Goal: Complete application form: Complete application form

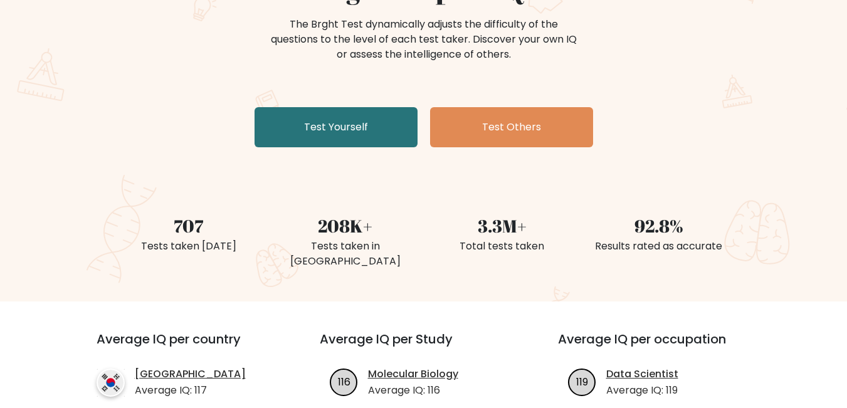
scroll to position [125, 0]
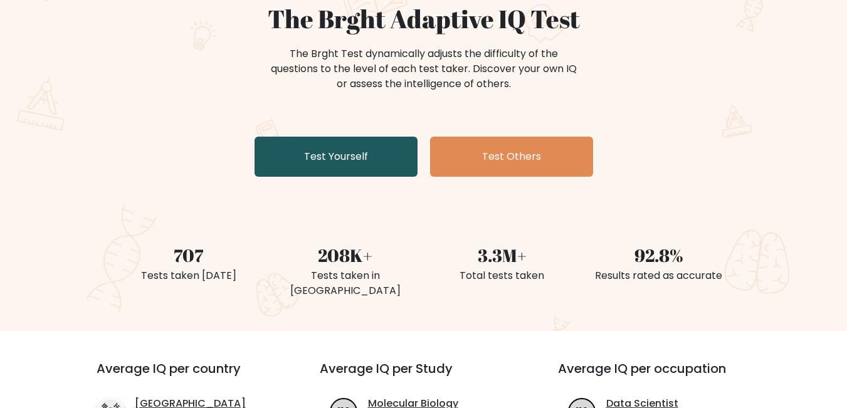
click at [319, 152] on link "Test Yourself" at bounding box center [336, 157] width 163 height 40
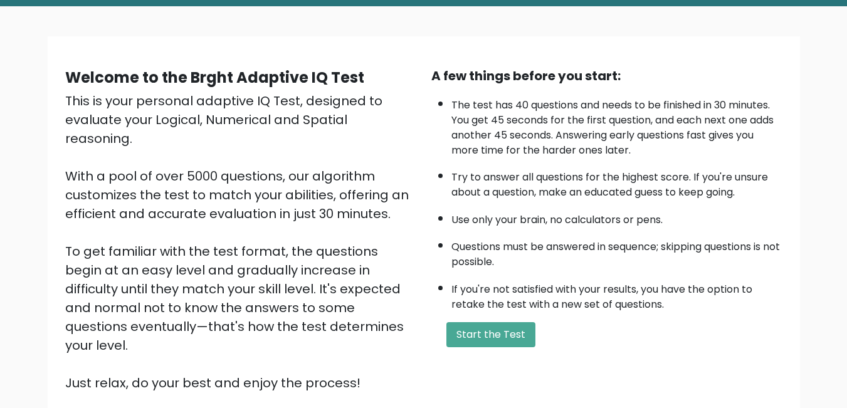
scroll to position [125, 0]
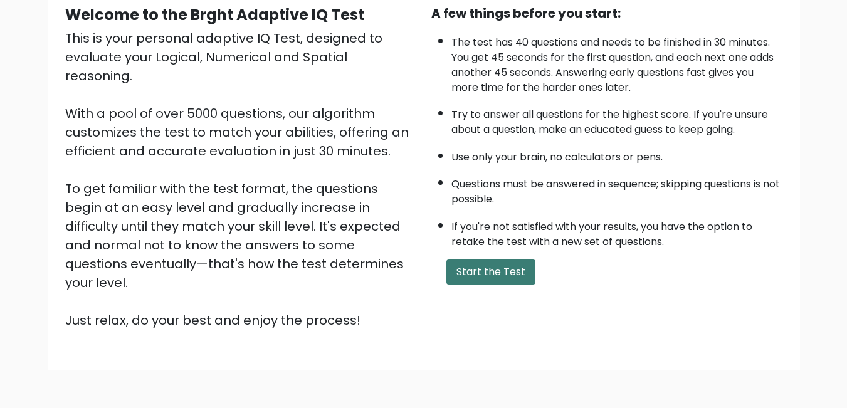
click at [482, 272] on button "Start the Test" at bounding box center [491, 272] width 89 height 25
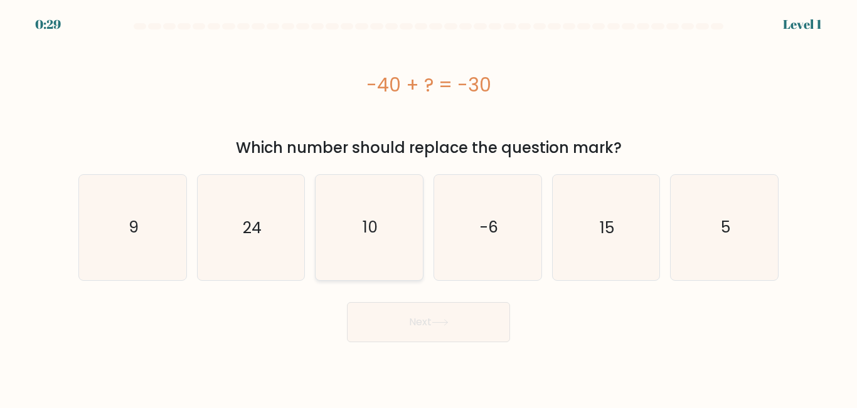
click at [374, 233] on text "10" at bounding box center [370, 227] width 15 height 22
click at [428, 208] on input "c. 10" at bounding box center [428, 205] width 1 height 3
radio input "true"
click at [423, 324] on button "Next" at bounding box center [428, 322] width 163 height 40
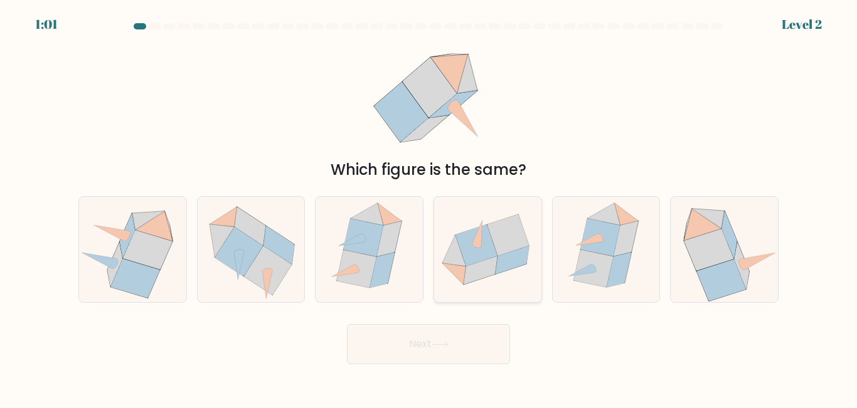
click at [503, 241] on icon at bounding box center [508, 235] width 42 height 41
click at [429, 208] on input "d." at bounding box center [428, 205] width 1 height 3
radio input "true"
click at [433, 351] on button "Next" at bounding box center [428, 344] width 163 height 40
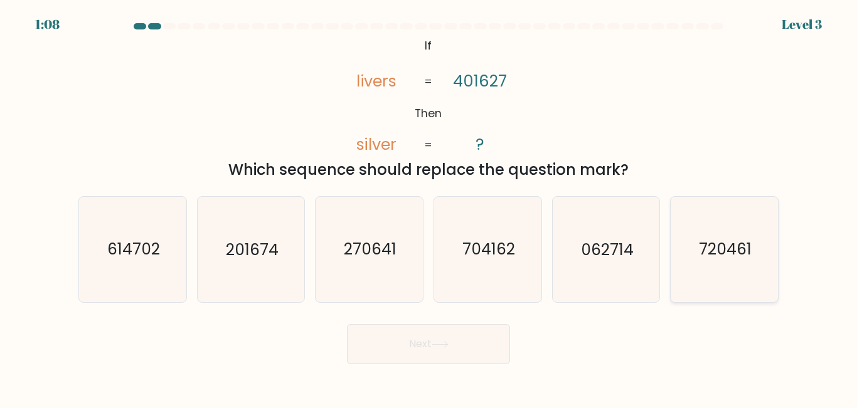
click at [729, 260] on text "720461" at bounding box center [725, 250] width 53 height 22
click at [429, 208] on input "f. 720461" at bounding box center [428, 205] width 1 height 3
radio input "true"
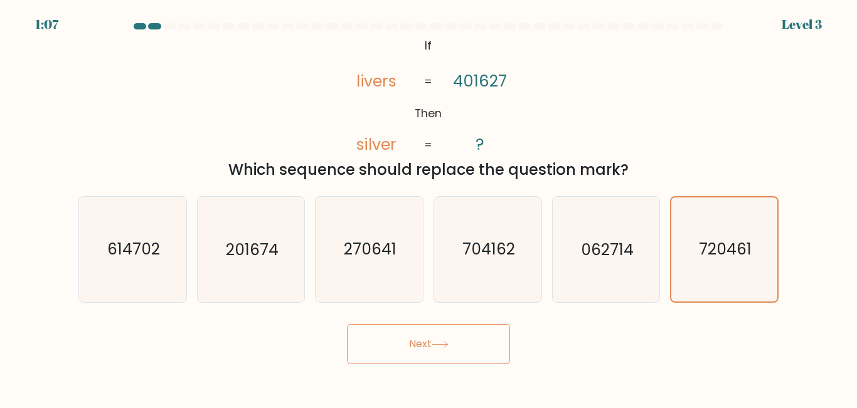
click at [404, 342] on button "Next" at bounding box center [428, 344] width 163 height 40
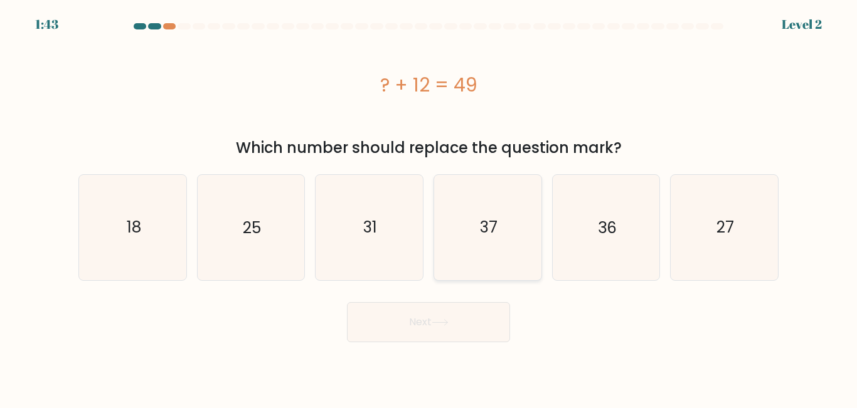
click at [482, 244] on icon "37" at bounding box center [487, 227] width 105 height 105
click at [429, 208] on input "d. 37" at bounding box center [428, 205] width 1 height 3
radio input "true"
click at [415, 321] on button "Next" at bounding box center [428, 322] width 163 height 40
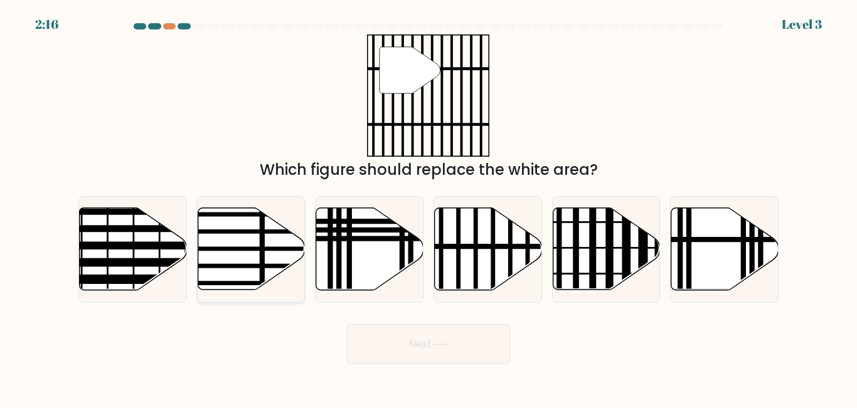
click at [239, 249] on line at bounding box center [215, 249] width 216 height 0
click at [428, 208] on input "b." at bounding box center [428, 205] width 1 height 3
radio input "true"
click at [410, 339] on button "Next" at bounding box center [428, 344] width 163 height 40
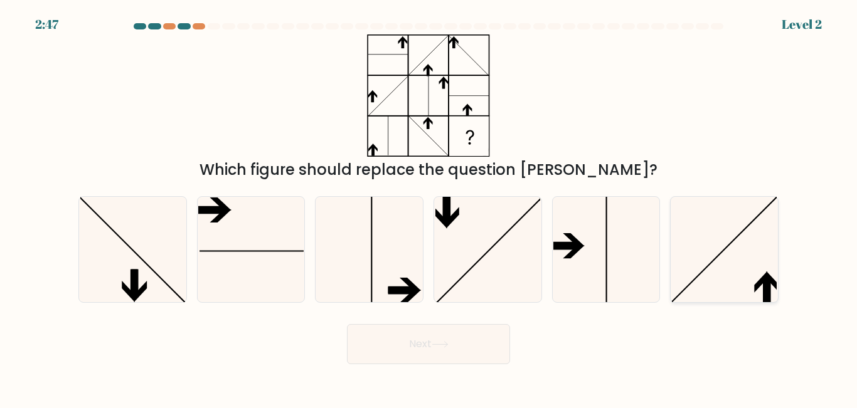
click at [726, 277] on icon at bounding box center [724, 249] width 105 height 105
click at [429, 208] on input "f." at bounding box center [428, 205] width 1 height 3
radio input "true"
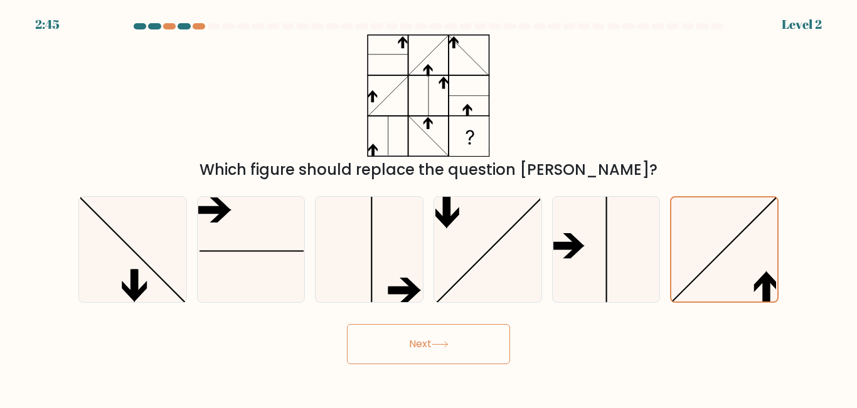
click at [431, 349] on button "Next" at bounding box center [428, 344] width 163 height 40
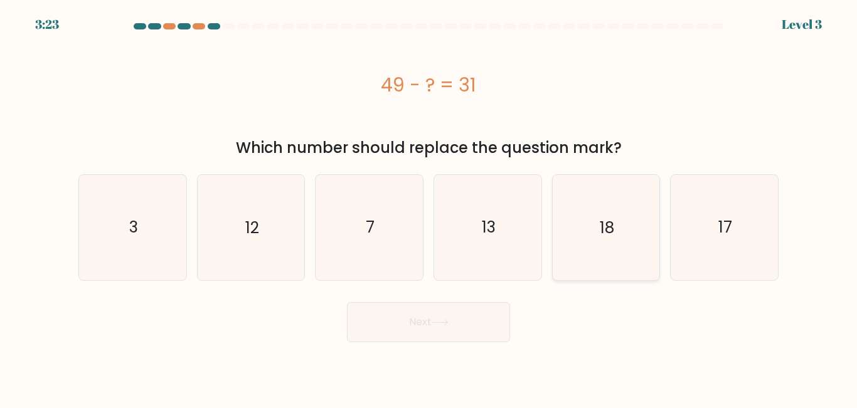
click at [605, 235] on text "18" at bounding box center [607, 227] width 14 height 22
click at [429, 208] on input "e. 18" at bounding box center [428, 205] width 1 height 3
radio input "true"
click at [413, 330] on button "Next" at bounding box center [428, 322] width 163 height 40
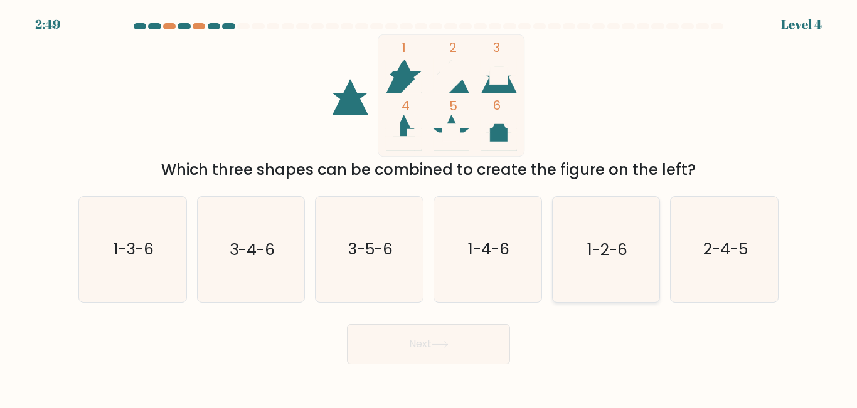
click at [608, 253] on text "1-2-6" at bounding box center [607, 250] width 40 height 22
click at [429, 208] on input "e. 1-2-6" at bounding box center [428, 205] width 1 height 3
radio input "true"
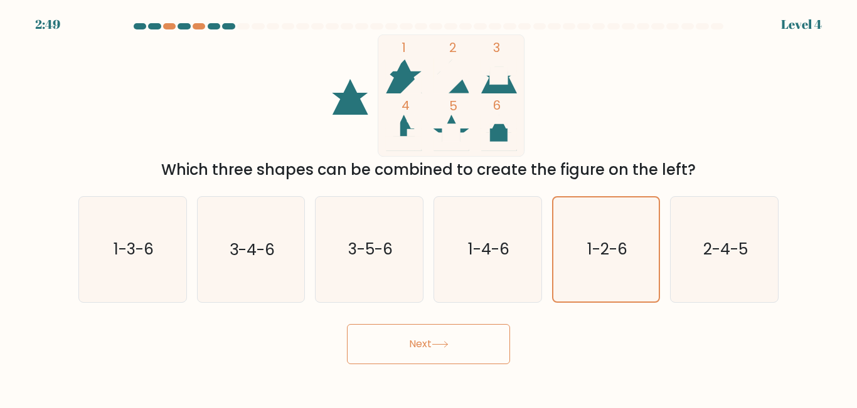
click at [453, 344] on button "Next" at bounding box center [428, 344] width 163 height 40
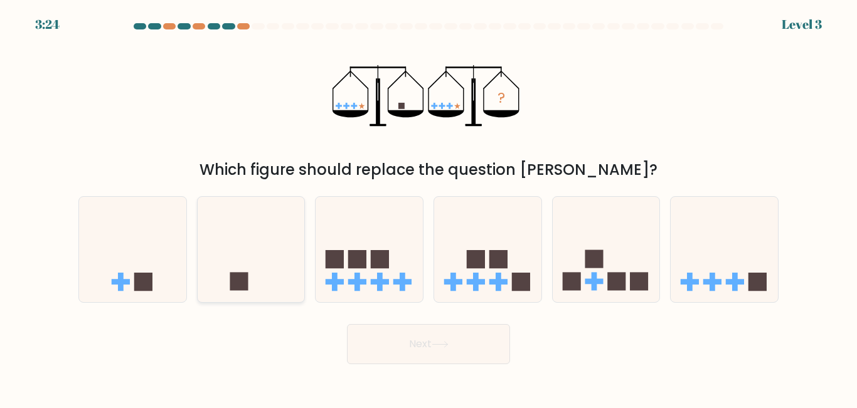
click at [254, 247] on icon at bounding box center [251, 249] width 107 height 88
click at [428, 208] on input "b." at bounding box center [428, 205] width 1 height 3
radio input "true"
click at [430, 347] on button "Next" at bounding box center [428, 344] width 163 height 40
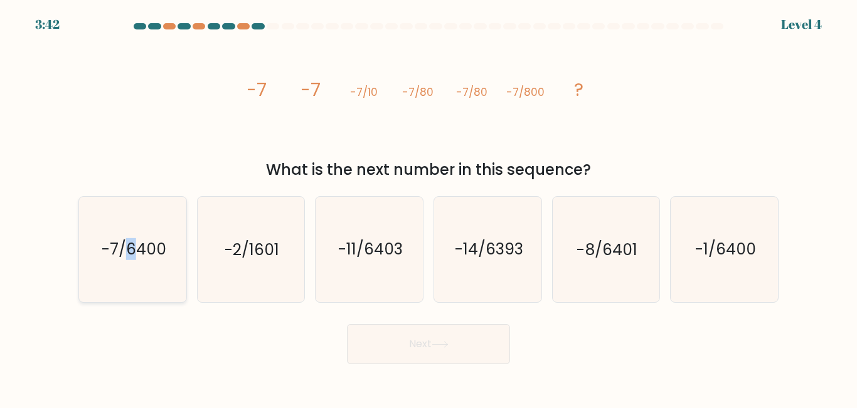
click at [132, 260] on text "-7/6400" at bounding box center [133, 250] width 65 height 22
drag, startPoint x: 164, startPoint y: 273, endPoint x: 149, endPoint y: 273, distance: 14.4
click at [163, 273] on icon "-7/6400" at bounding box center [132, 249] width 105 height 105
click at [428, 208] on input "a. -7/6400" at bounding box center [428, 205] width 1 height 3
radio input "true"
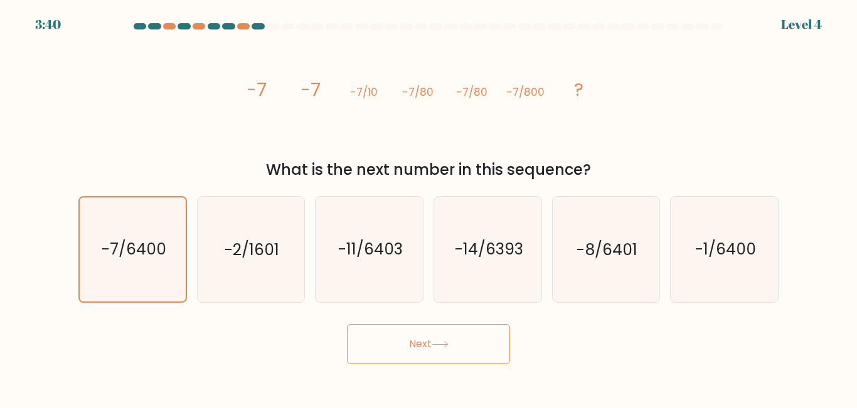
click at [443, 346] on icon at bounding box center [440, 344] width 17 height 7
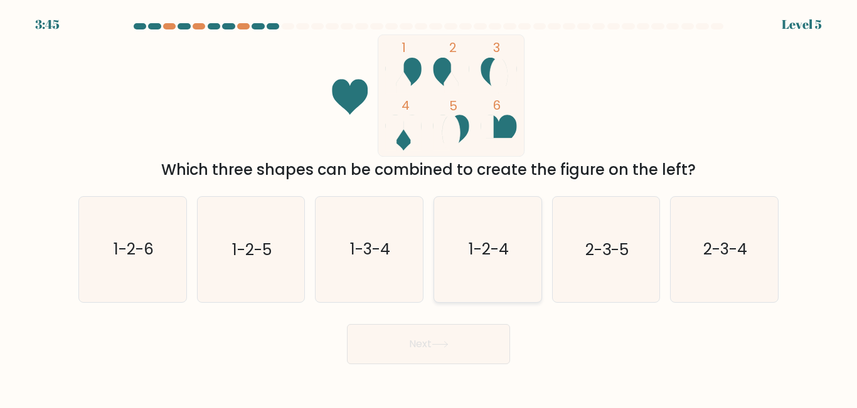
click at [510, 237] on icon "1-2-4" at bounding box center [487, 249] width 105 height 105
click at [429, 208] on input "d. 1-2-4" at bounding box center [428, 205] width 1 height 3
radio input "true"
click at [436, 364] on button "Next" at bounding box center [428, 344] width 163 height 40
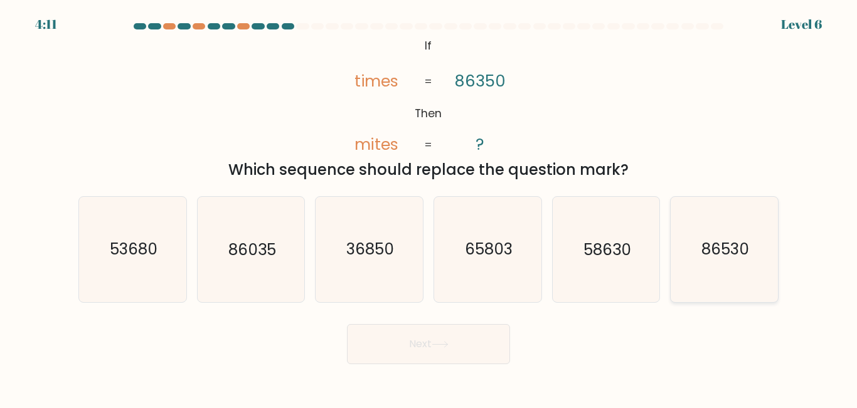
click at [716, 255] on text "86530" at bounding box center [725, 250] width 48 height 22
click at [429, 208] on input "f. 86530" at bounding box center [428, 205] width 1 height 3
radio input "true"
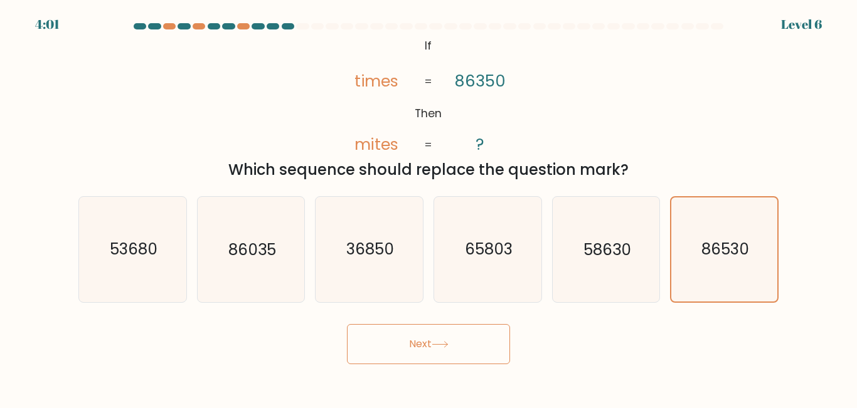
click at [398, 336] on button "Next" at bounding box center [428, 344] width 163 height 40
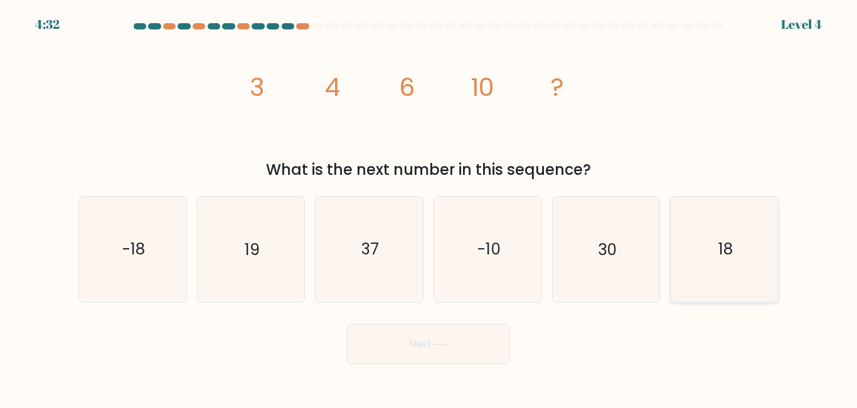
click at [719, 242] on text "18" at bounding box center [725, 250] width 14 height 22
click at [429, 208] on input "f. 18" at bounding box center [428, 205] width 1 height 3
radio input "true"
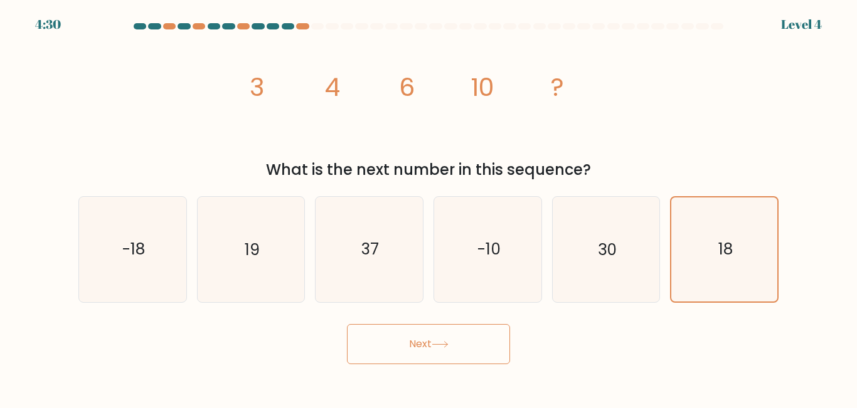
click at [405, 347] on button "Next" at bounding box center [428, 344] width 163 height 40
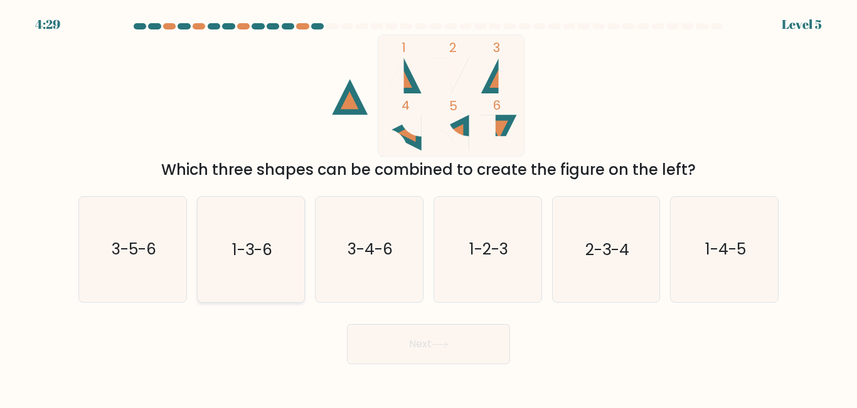
click at [262, 245] on text "1-3-6" at bounding box center [252, 250] width 40 height 22
click at [428, 208] on input "b. 1-3-6" at bounding box center [428, 205] width 1 height 3
radio input "true"
click at [442, 352] on button "Next" at bounding box center [428, 344] width 163 height 40
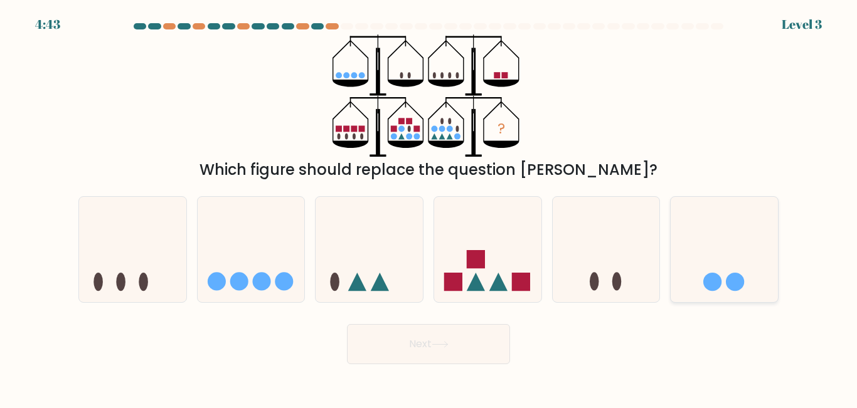
click at [739, 275] on circle at bounding box center [735, 282] width 18 height 18
click at [429, 208] on input "f." at bounding box center [428, 205] width 1 height 3
radio input "true"
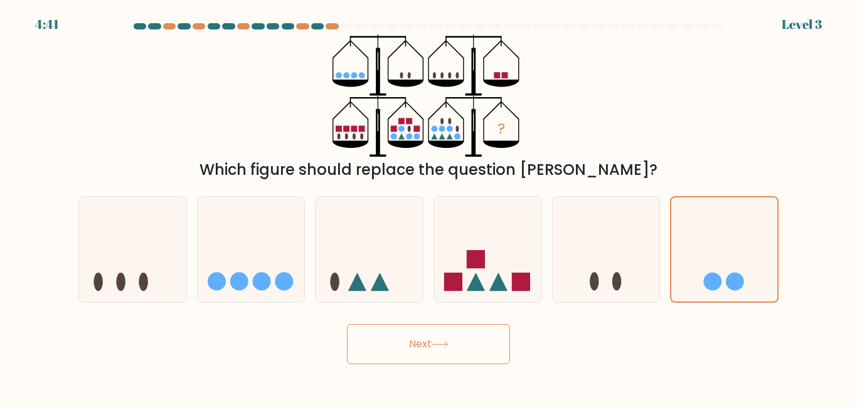
click at [413, 351] on button "Next" at bounding box center [428, 344] width 163 height 40
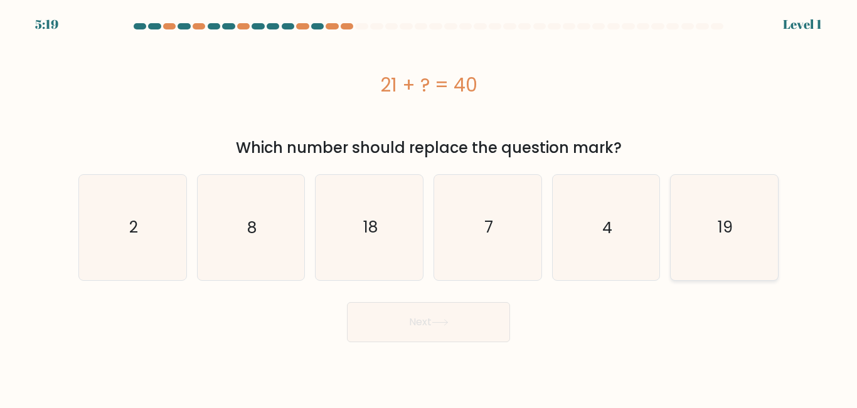
click at [724, 243] on icon "19" at bounding box center [724, 227] width 105 height 105
click at [429, 208] on input "f. 19" at bounding box center [428, 205] width 1 height 3
radio input "true"
click at [403, 339] on button "Next" at bounding box center [428, 322] width 163 height 40
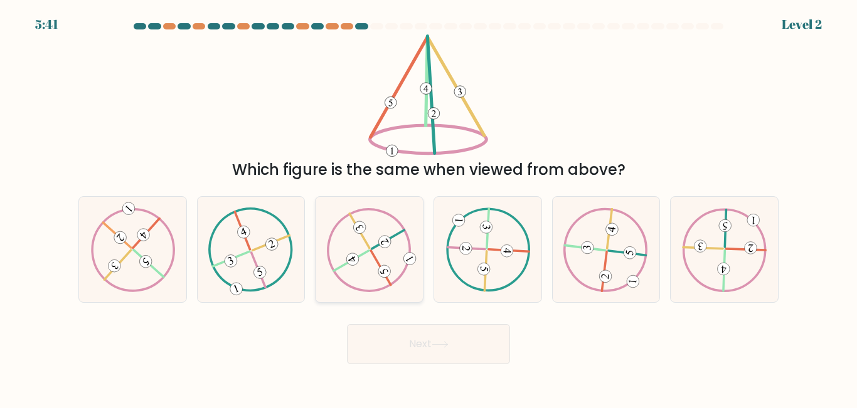
click at [365, 233] on icon at bounding box center [369, 250] width 85 height 84
click at [428, 208] on input "c." at bounding box center [428, 205] width 1 height 3
radio input "true"
click at [427, 336] on button "Next" at bounding box center [428, 344] width 163 height 40
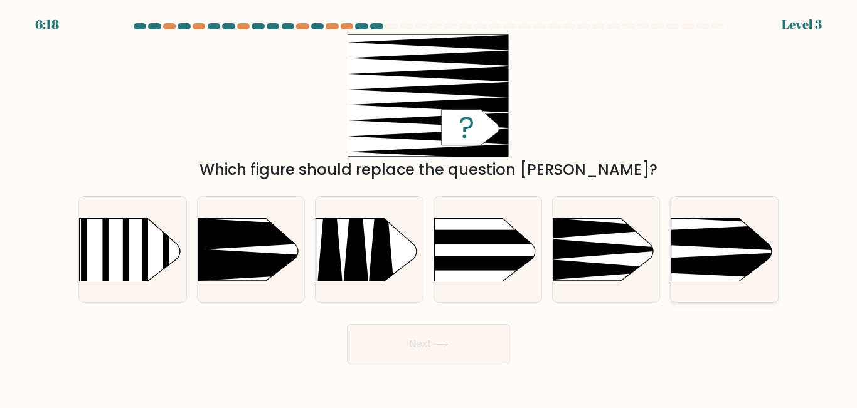
click at [714, 255] on rect at bounding box center [648, 194] width 278 height 212
click at [429, 208] on input "f." at bounding box center [428, 205] width 1 height 3
radio input "true"
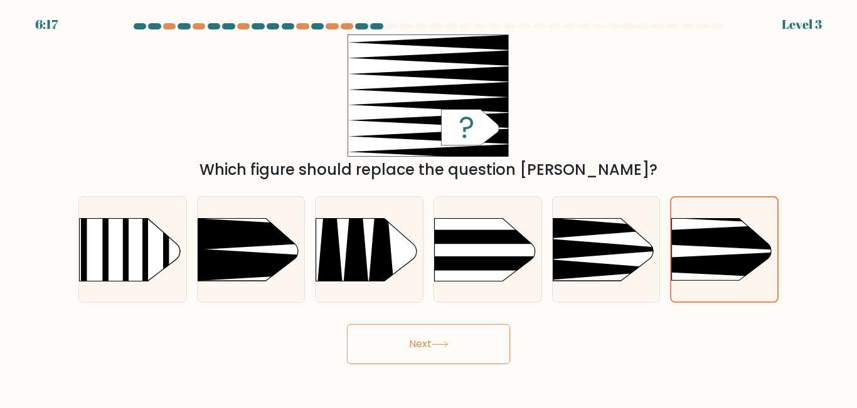
click at [425, 344] on button "Next" at bounding box center [428, 344] width 163 height 40
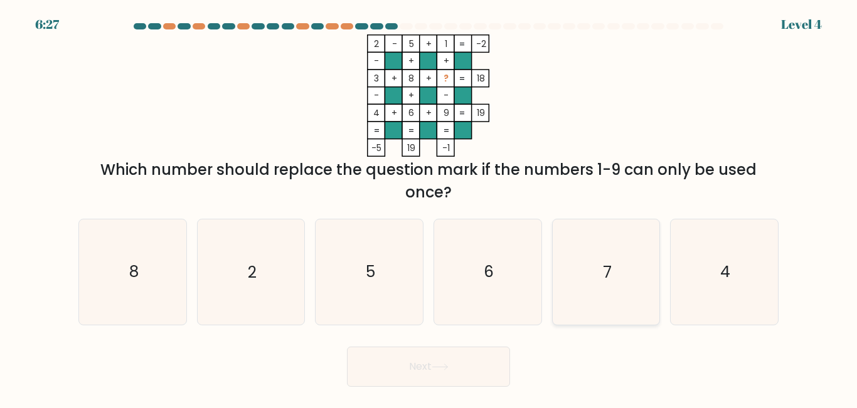
click at [627, 294] on icon "7" at bounding box center [605, 272] width 105 height 105
click at [429, 208] on input "e. 7" at bounding box center [428, 205] width 1 height 3
radio input "true"
click at [421, 364] on button "Next" at bounding box center [428, 367] width 163 height 40
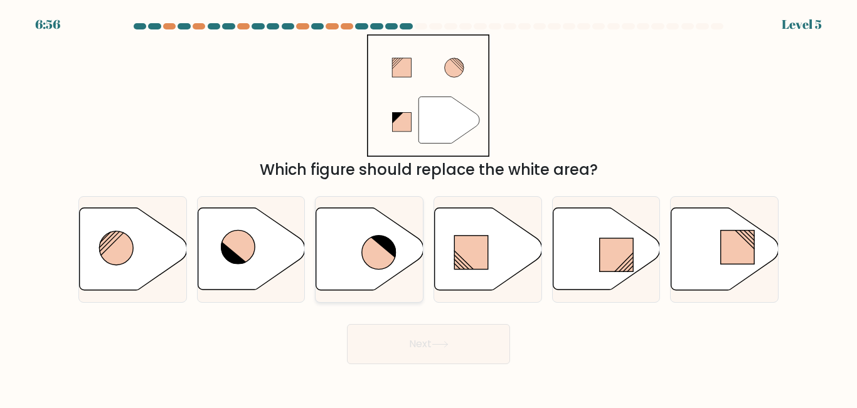
click at [374, 235] on icon at bounding box center [369, 249] width 107 height 82
click at [428, 208] on input "c." at bounding box center [428, 205] width 1 height 3
radio input "true"
click at [430, 337] on button "Next" at bounding box center [428, 344] width 163 height 40
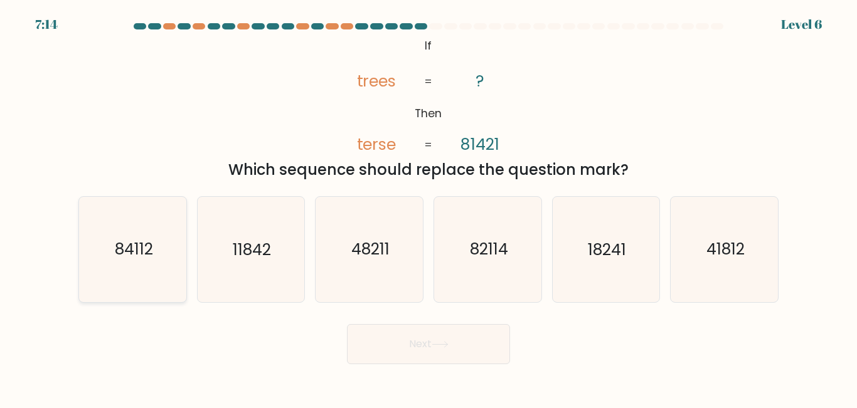
click at [127, 255] on text "84112" at bounding box center [133, 250] width 38 height 22
click at [428, 208] on input "a. 84112" at bounding box center [428, 205] width 1 height 3
radio input "true"
click at [405, 334] on button "Next" at bounding box center [428, 344] width 163 height 40
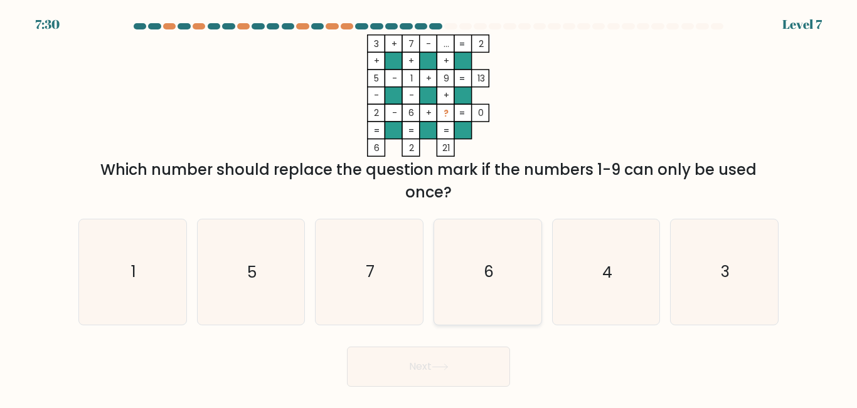
click at [512, 273] on icon "6" at bounding box center [487, 272] width 105 height 105
click at [429, 208] on input "d. 6" at bounding box center [428, 205] width 1 height 3
radio input "true"
click at [457, 371] on button "Next" at bounding box center [428, 367] width 163 height 40
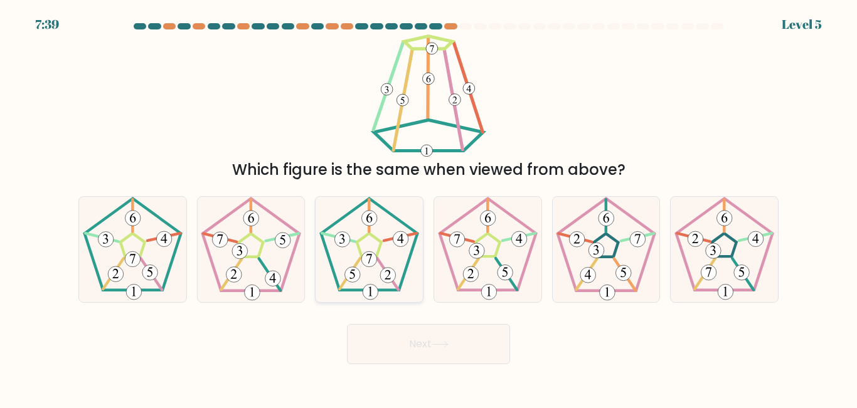
click at [357, 257] on icon at bounding box center [369, 249] width 105 height 105
click at [428, 208] on input "c." at bounding box center [428, 205] width 1 height 3
radio input "true"
click at [406, 337] on button "Next" at bounding box center [428, 344] width 163 height 40
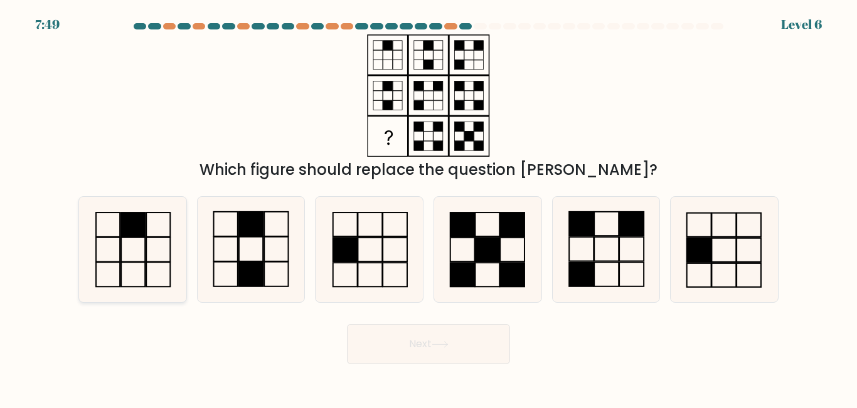
click at [142, 240] on icon at bounding box center [132, 249] width 105 height 105
click at [428, 208] on input "a." at bounding box center [428, 205] width 1 height 3
radio input "true"
click at [391, 334] on button "Next" at bounding box center [428, 344] width 163 height 40
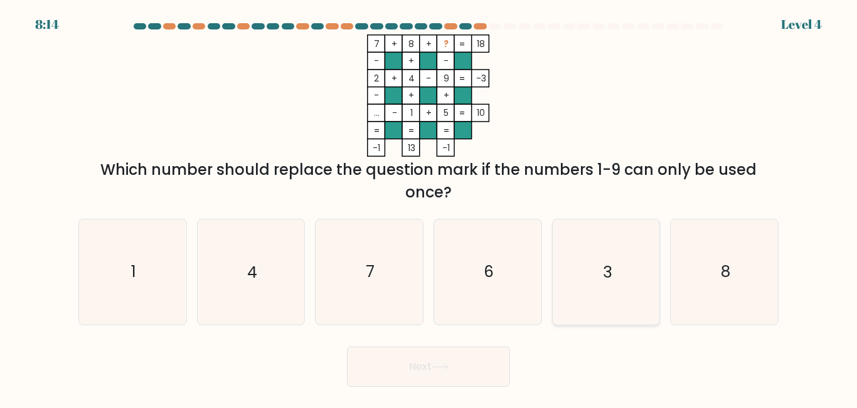
click at [598, 253] on icon "3" at bounding box center [605, 272] width 105 height 105
click at [429, 208] on input "e. 3" at bounding box center [428, 205] width 1 height 3
radio input "true"
click at [415, 366] on button "Next" at bounding box center [428, 367] width 163 height 40
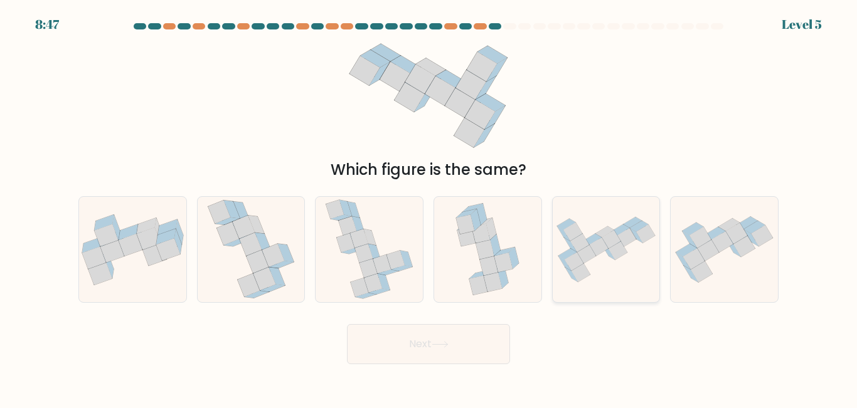
click at [600, 236] on icon at bounding box center [606, 249] width 107 height 77
click at [429, 208] on input "e." at bounding box center [428, 205] width 1 height 3
radio input "true"
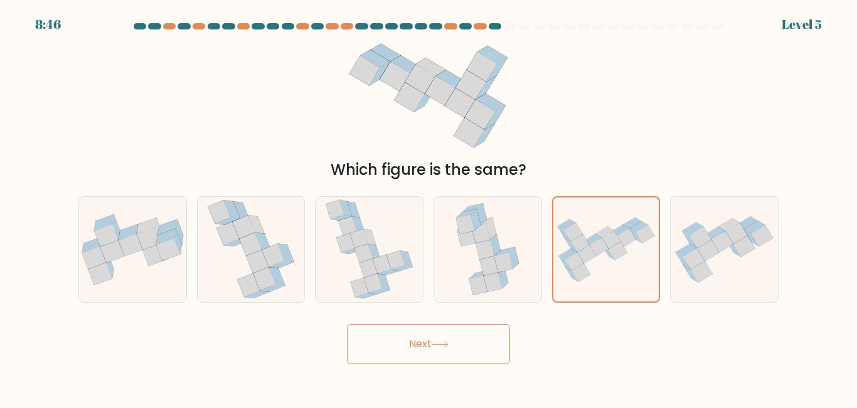
click at [442, 351] on button "Next" at bounding box center [428, 344] width 163 height 40
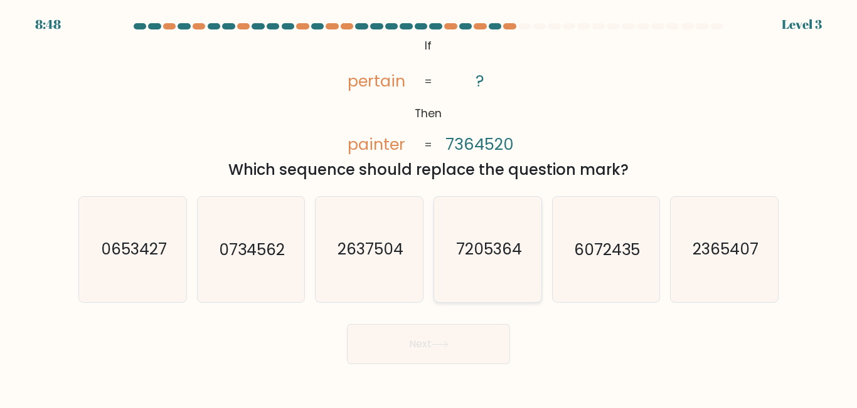
click at [475, 241] on text "7205364" at bounding box center [488, 250] width 66 height 22
click at [429, 208] on input "d. 7205364" at bounding box center [428, 205] width 1 height 3
radio input "true"
click at [432, 356] on button "Next" at bounding box center [428, 344] width 163 height 40
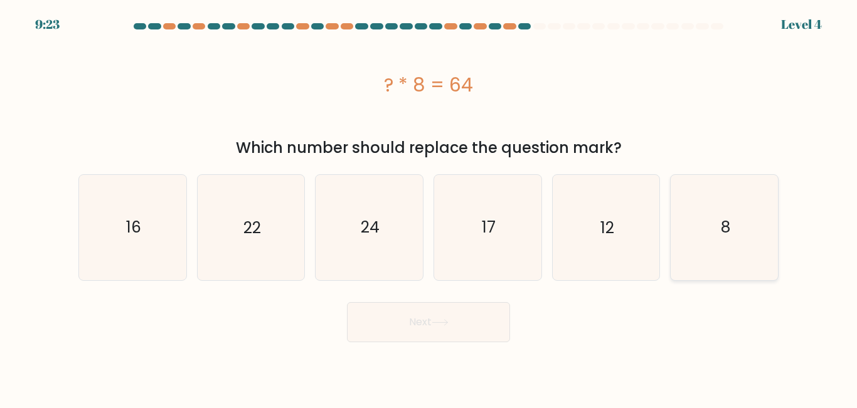
click at [724, 225] on text "8" at bounding box center [725, 227] width 9 height 22
click at [429, 208] on input "f. 8" at bounding box center [428, 205] width 1 height 3
radio input "true"
click at [411, 330] on button "Next" at bounding box center [428, 322] width 163 height 40
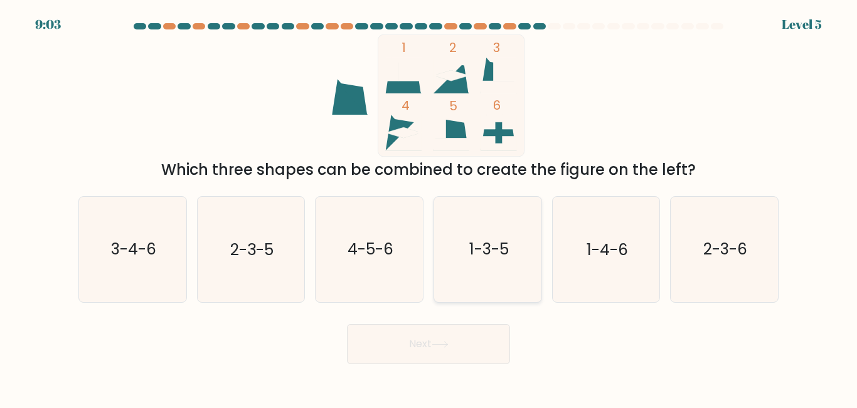
click at [493, 258] on text "1-3-5" at bounding box center [489, 250] width 40 height 22
click at [429, 208] on input "d. 1-3-5" at bounding box center [428, 205] width 1 height 3
radio input "true"
click at [410, 348] on button "Next" at bounding box center [428, 344] width 163 height 40
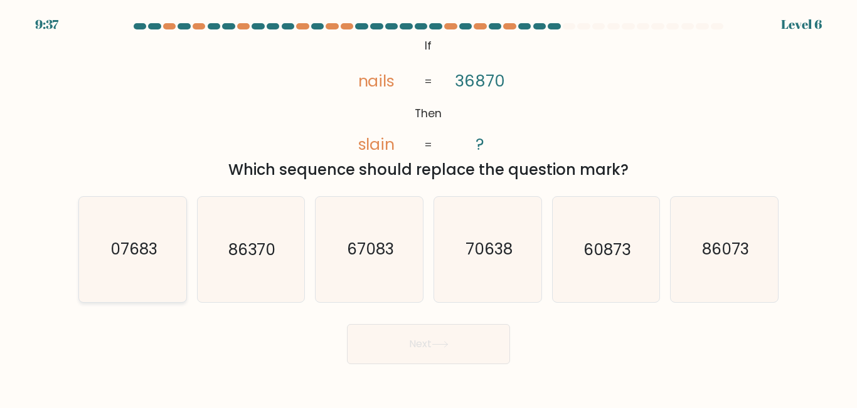
click at [140, 258] on text "07683" at bounding box center [133, 250] width 47 height 22
click at [428, 208] on input "a. 07683" at bounding box center [428, 205] width 1 height 3
radio input "true"
click at [421, 357] on button "Next" at bounding box center [428, 344] width 163 height 40
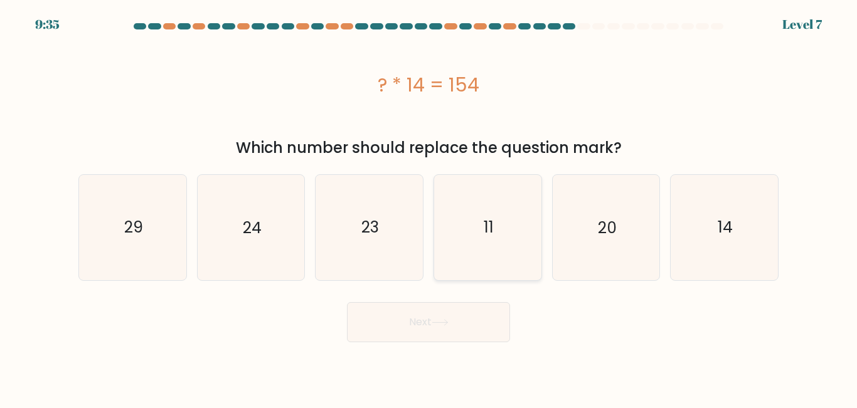
click at [469, 221] on icon "11" at bounding box center [487, 227] width 105 height 105
click at [429, 208] on input "d. 11" at bounding box center [428, 205] width 1 height 3
radio input "true"
click at [446, 319] on icon at bounding box center [440, 322] width 17 height 7
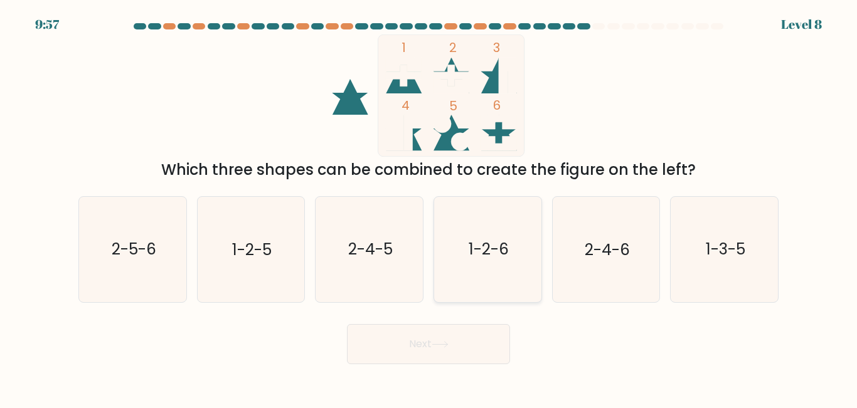
click at [499, 237] on icon "1-2-6" at bounding box center [487, 249] width 105 height 105
click at [429, 208] on input "d. 1-2-6" at bounding box center [428, 205] width 1 height 3
radio input "true"
click at [428, 349] on button "Next" at bounding box center [428, 344] width 163 height 40
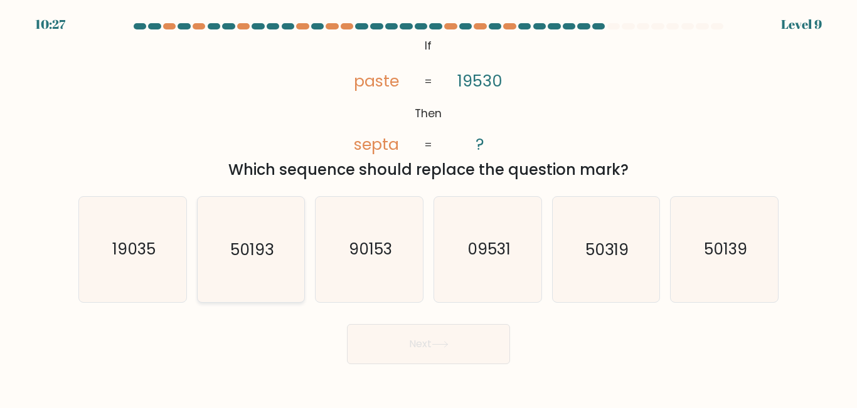
click at [265, 260] on text "50193" at bounding box center [251, 250] width 43 height 22
click at [428, 208] on input "b. 50193" at bounding box center [428, 205] width 1 height 3
radio input "true"
click at [254, 246] on text "50193" at bounding box center [251, 250] width 43 height 22
click at [428, 208] on input "b. 50193" at bounding box center [428, 205] width 1 height 3
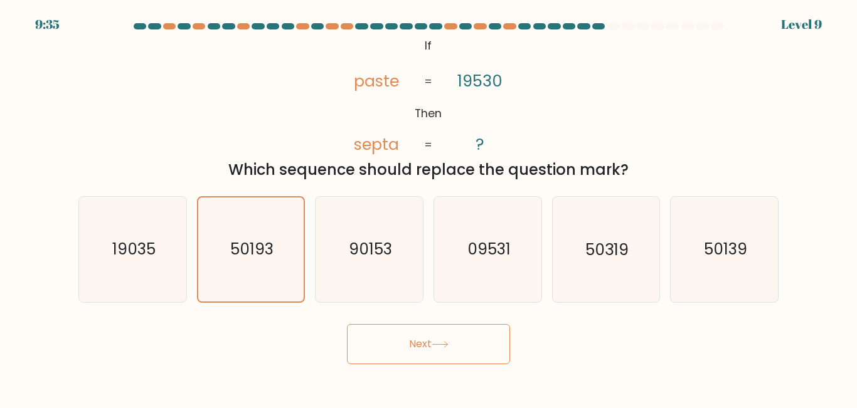
click at [386, 345] on button "Next" at bounding box center [428, 344] width 163 height 40
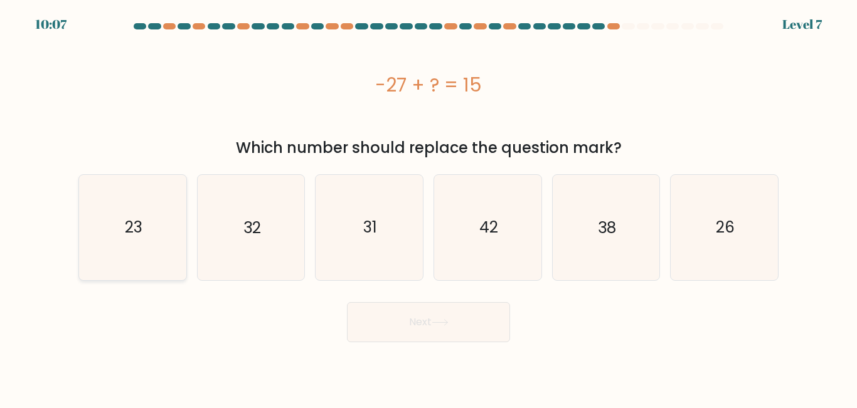
click at [141, 235] on text "23" at bounding box center [134, 227] width 18 height 22
click at [428, 208] on input "a. 23" at bounding box center [428, 205] width 1 height 3
radio input "true"
click at [412, 321] on button "Next" at bounding box center [428, 322] width 163 height 40
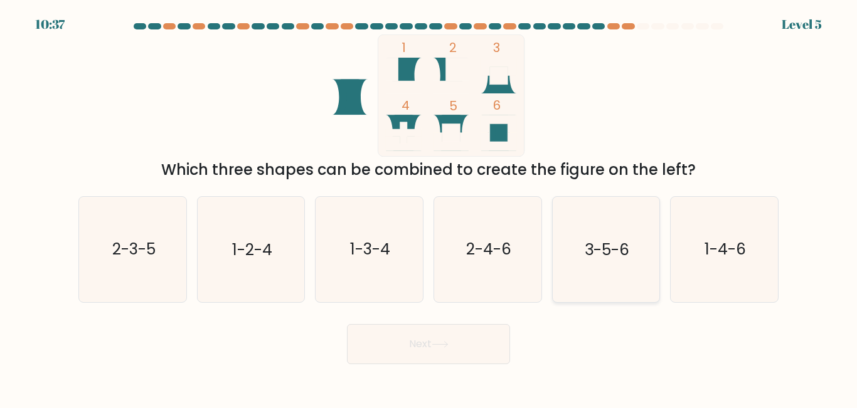
click at [627, 253] on text "3-5-6" at bounding box center [607, 250] width 45 height 22
click at [429, 208] on input "e. 3-5-6" at bounding box center [428, 205] width 1 height 3
radio input "true"
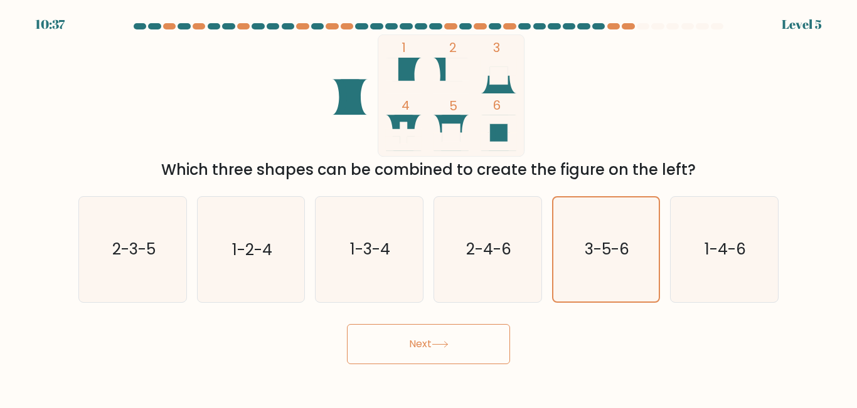
click at [444, 340] on button "Next" at bounding box center [428, 344] width 163 height 40
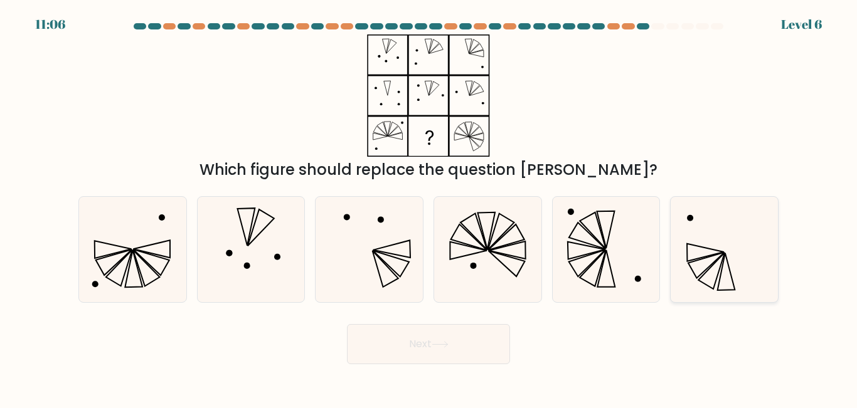
click at [696, 233] on icon at bounding box center [724, 249] width 105 height 105
click at [429, 208] on input "f." at bounding box center [428, 205] width 1 height 3
radio input "true"
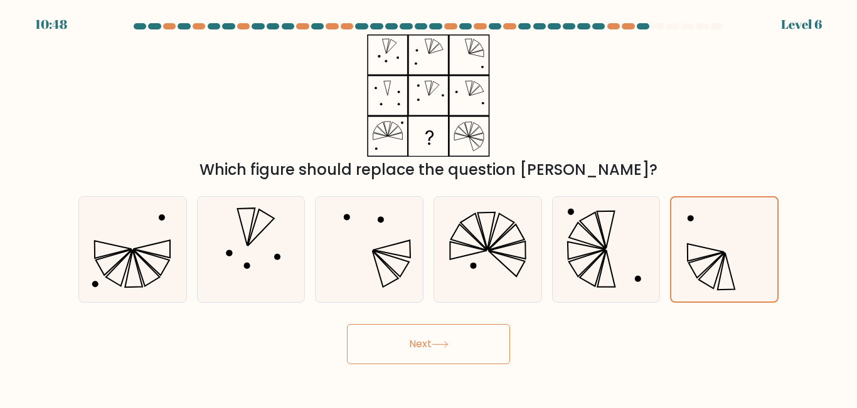
click at [423, 339] on button "Next" at bounding box center [428, 344] width 163 height 40
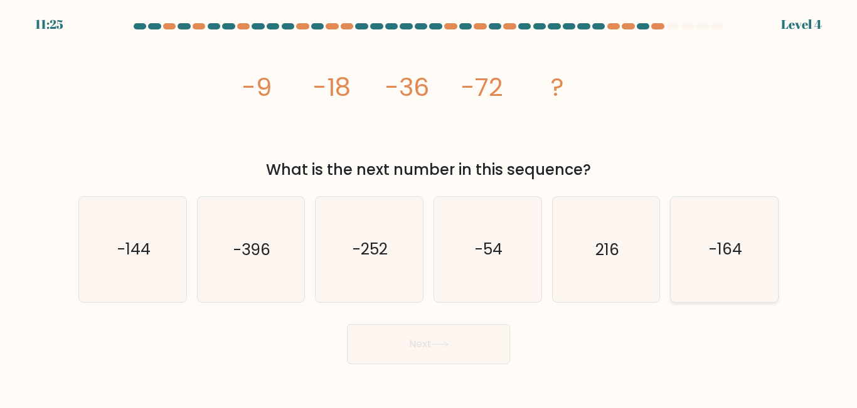
click at [741, 257] on text "-164" at bounding box center [725, 250] width 33 height 22
click at [429, 208] on input "f. -164" at bounding box center [428, 205] width 1 height 3
radio input "true"
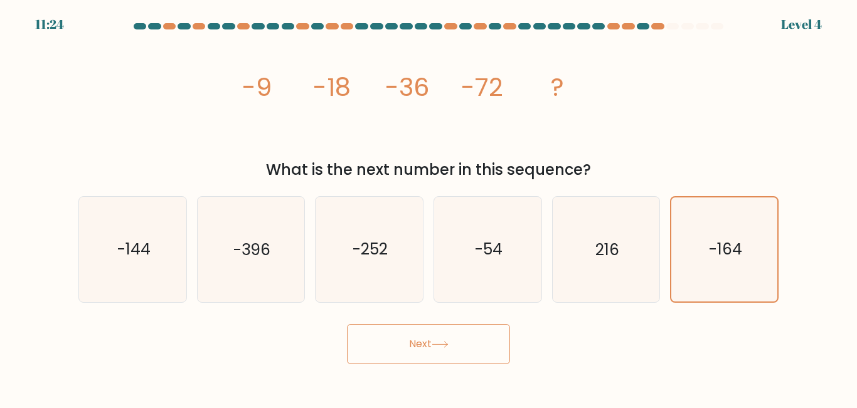
click at [399, 346] on button "Next" at bounding box center [428, 344] width 163 height 40
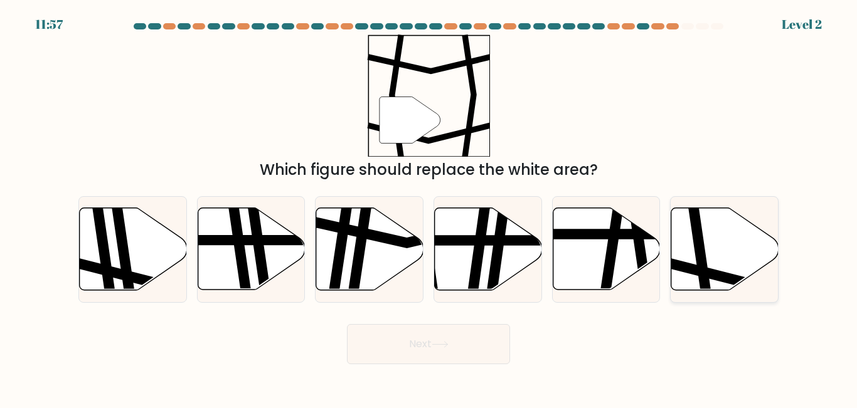
click at [739, 258] on icon at bounding box center [724, 249] width 107 height 82
click at [429, 208] on input "f." at bounding box center [428, 205] width 1 height 3
radio input "true"
click at [452, 333] on button "Next" at bounding box center [428, 344] width 163 height 40
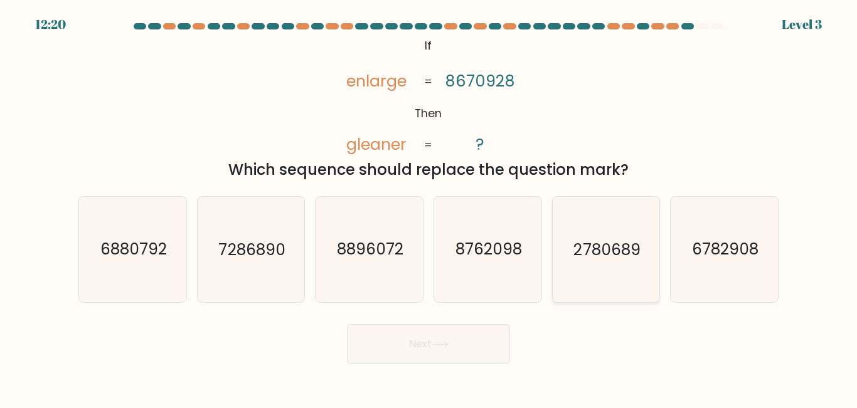
click at [612, 243] on text "2780689" at bounding box center [607, 250] width 66 height 22
click at [429, 208] on input "e. 2780689" at bounding box center [428, 205] width 1 height 3
radio input "true"
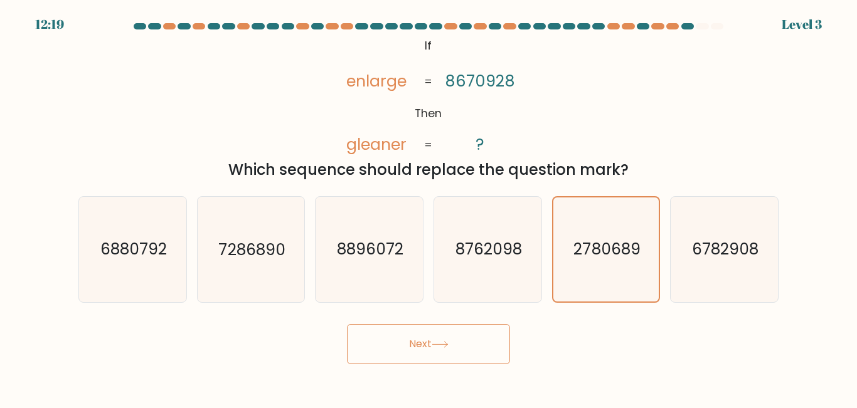
click at [403, 350] on button "Next" at bounding box center [428, 344] width 163 height 40
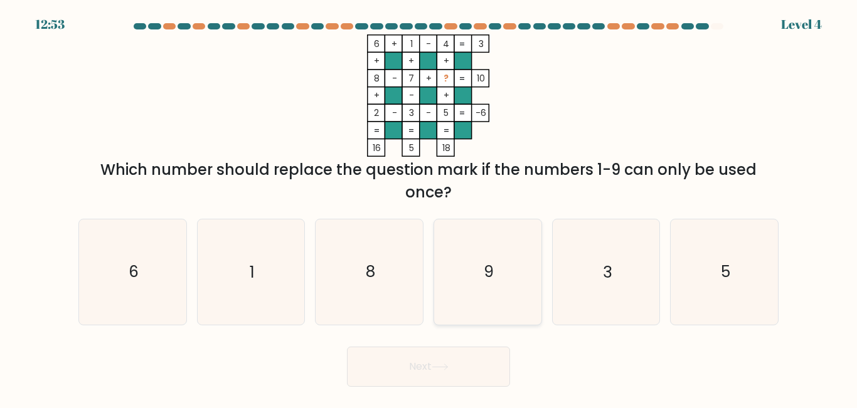
click at [497, 268] on icon "9" at bounding box center [487, 272] width 105 height 105
click at [429, 208] on input "d. 9" at bounding box center [428, 205] width 1 height 3
radio input "true"
click at [453, 368] on button "Next" at bounding box center [428, 367] width 163 height 40
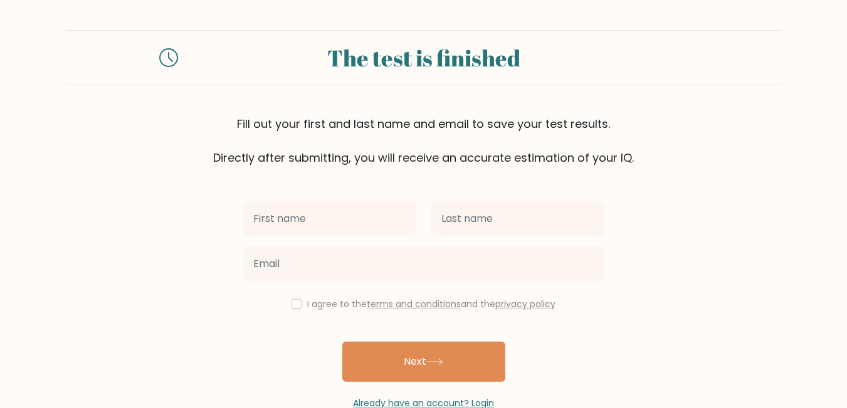
click at [290, 220] on input "text" at bounding box center [329, 218] width 173 height 35
type input "Fortunata"
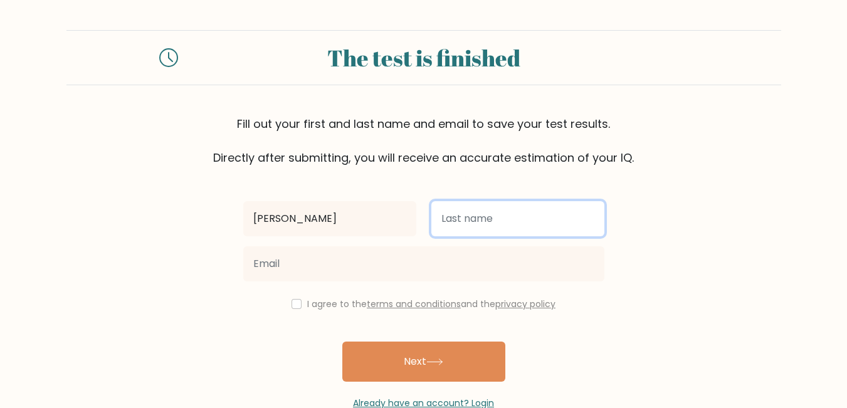
click at [484, 223] on input "text" at bounding box center [518, 218] width 173 height 35
type input "Cacabelos"
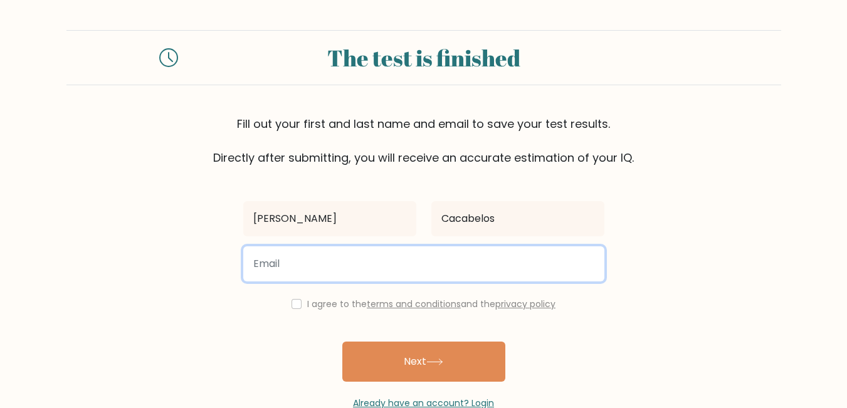
click at [318, 261] on input "email" at bounding box center [423, 263] width 361 height 35
type input "aiza1014@icloud.com"
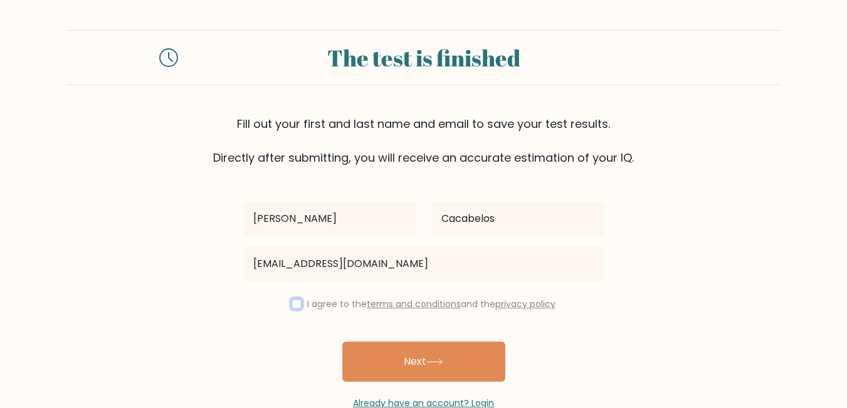
click at [294, 305] on input "checkbox" at bounding box center [297, 304] width 10 height 10
checkbox input "true"
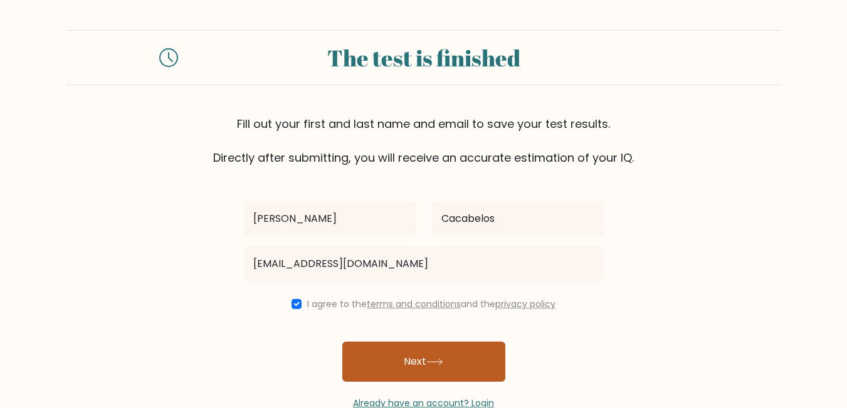
click at [415, 377] on button "Next" at bounding box center [423, 362] width 163 height 40
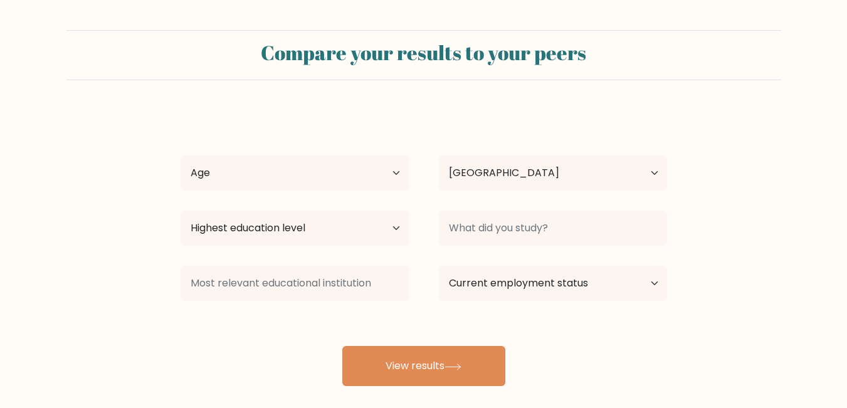
select select "PH"
click at [397, 176] on select "Age Under [DEMOGRAPHIC_DATA] [DEMOGRAPHIC_DATA] [DEMOGRAPHIC_DATA] [DEMOGRAPHIC…" at bounding box center [295, 173] width 228 height 35
select select "35_44"
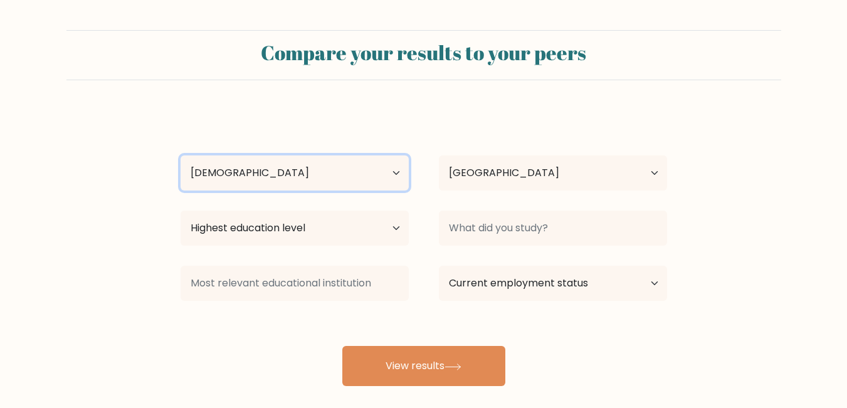
click at [181, 156] on select "Age Under [DEMOGRAPHIC_DATA] [DEMOGRAPHIC_DATA] [DEMOGRAPHIC_DATA] [DEMOGRAPHIC…" at bounding box center [295, 173] width 228 height 35
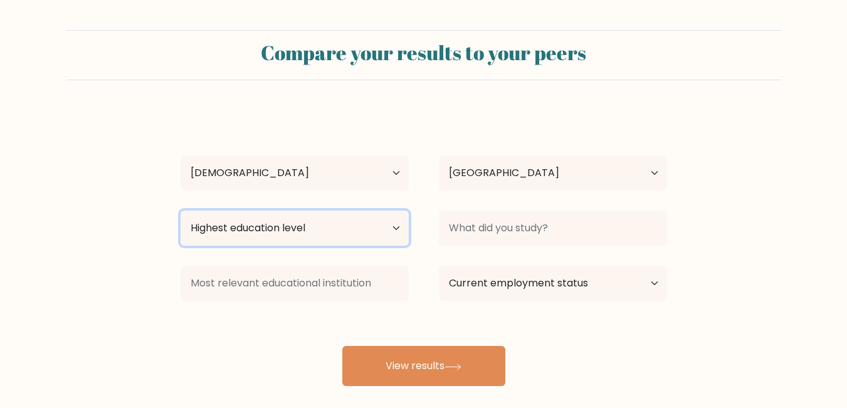
click at [289, 230] on select "Highest education level No schooling Primary Lower Secondary Upper Secondary Oc…" at bounding box center [295, 228] width 228 height 35
select select "primary"
click at [181, 211] on select "Highest education level No schooling Primary Lower Secondary Upper Secondary Oc…" at bounding box center [295, 228] width 228 height 35
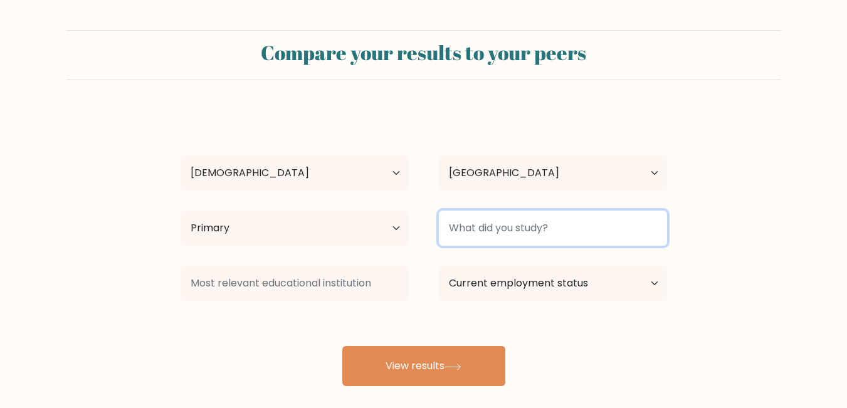
click at [593, 234] on input at bounding box center [553, 228] width 228 height 35
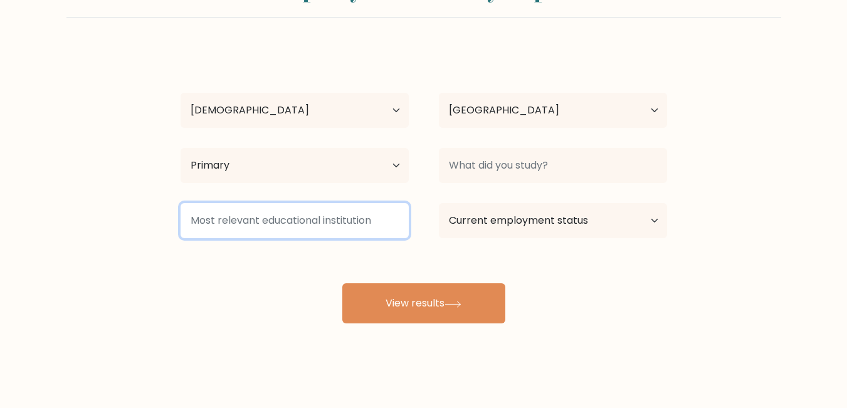
click at [270, 225] on input at bounding box center [295, 220] width 228 height 35
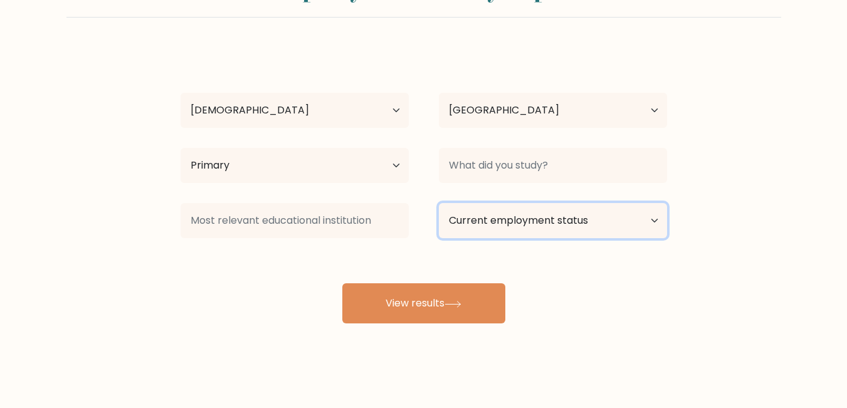
click at [554, 208] on select "Current employment status Employed Student Retired Other / prefer not to answer" at bounding box center [553, 220] width 228 height 35
select select "other"
click at [439, 203] on select "Current employment status Employed Student Retired Other / prefer not to answer" at bounding box center [553, 220] width 228 height 35
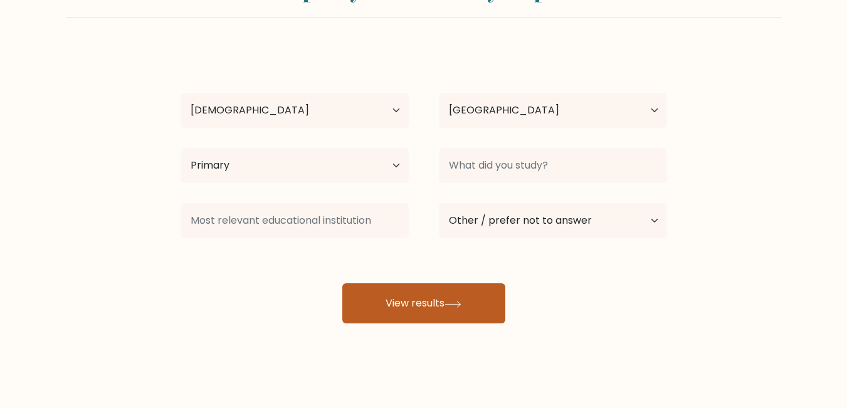
click at [443, 306] on button "View results" at bounding box center [423, 304] width 163 height 40
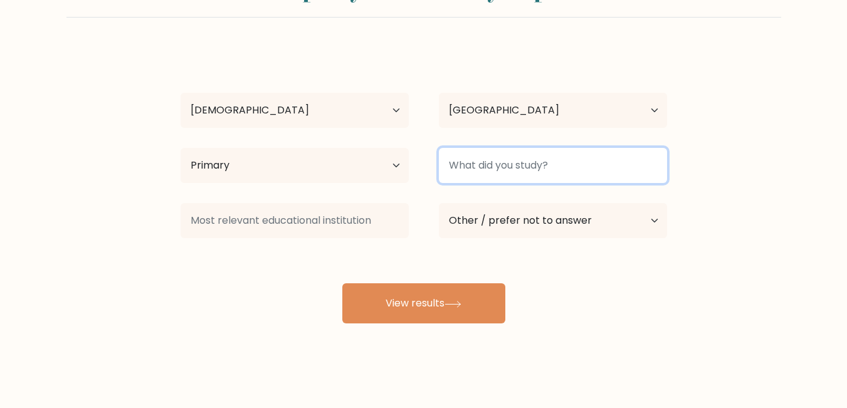
click at [555, 162] on input at bounding box center [553, 165] width 228 height 35
click at [500, 167] on input at bounding box center [553, 165] width 228 height 35
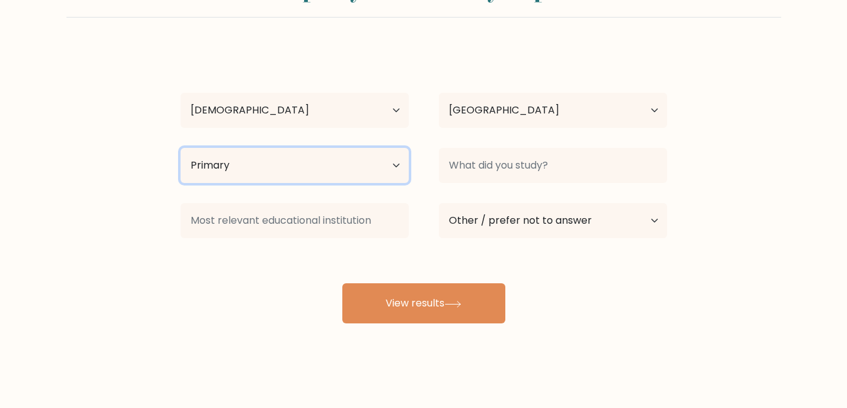
click at [319, 159] on select "Highest education level No schooling Primary Lower Secondary Upper Secondary Oc…" at bounding box center [295, 165] width 228 height 35
select select "upper_secondary"
click at [181, 148] on select "Highest education level No schooling Primary Lower Secondary Upper Secondary Oc…" at bounding box center [295, 165] width 228 height 35
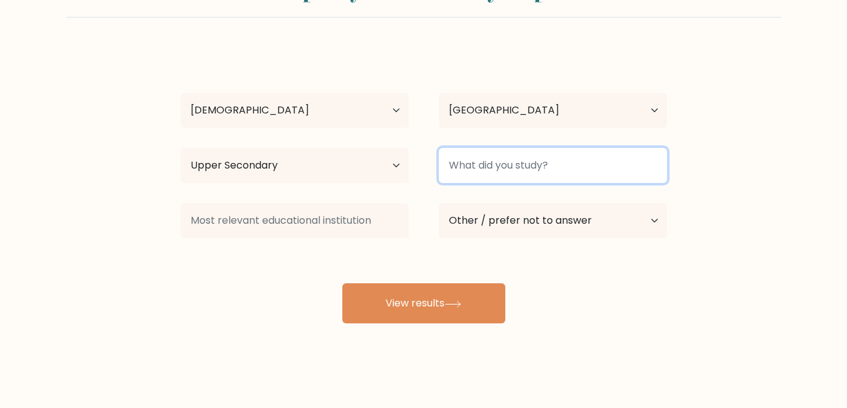
click at [523, 178] on input at bounding box center [553, 165] width 228 height 35
click at [601, 160] on input at bounding box center [553, 165] width 228 height 35
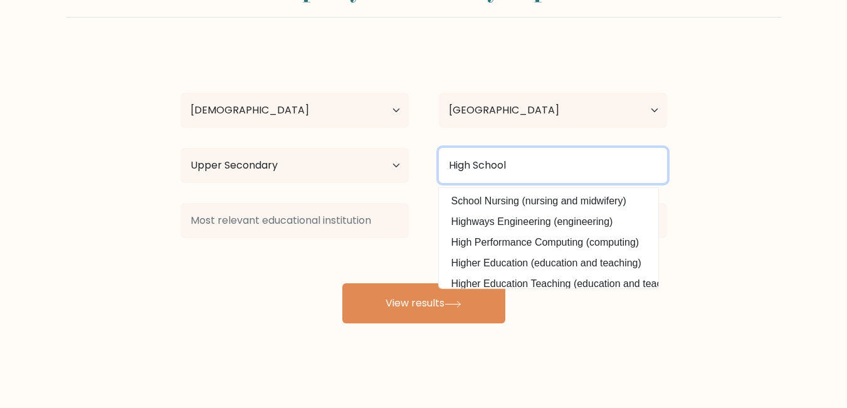
type input "High School"
click at [342, 284] on button "View results" at bounding box center [423, 304] width 163 height 40
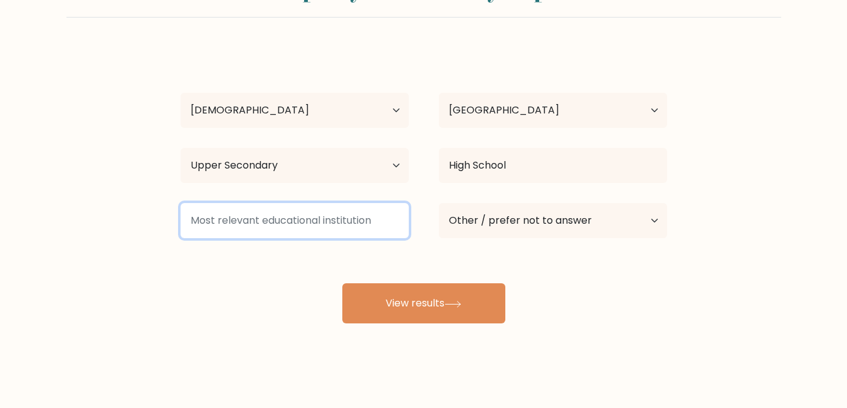
click at [287, 221] on input at bounding box center [295, 220] width 228 height 35
click at [339, 220] on input at bounding box center [295, 220] width 228 height 35
click at [384, 221] on input at bounding box center [295, 220] width 228 height 35
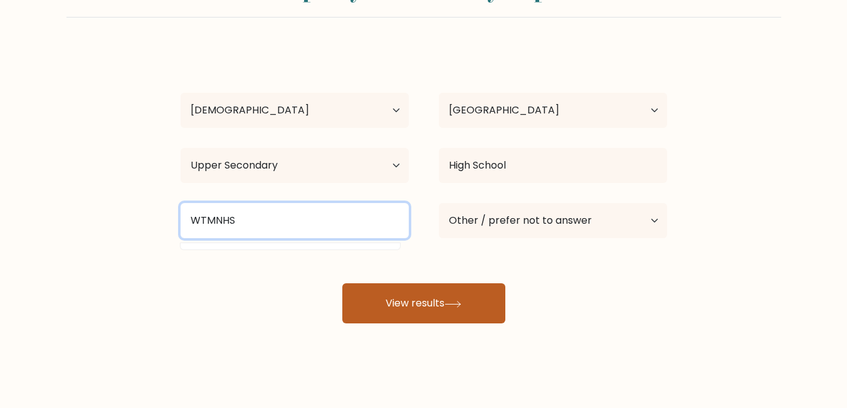
type input "WTMNHS"
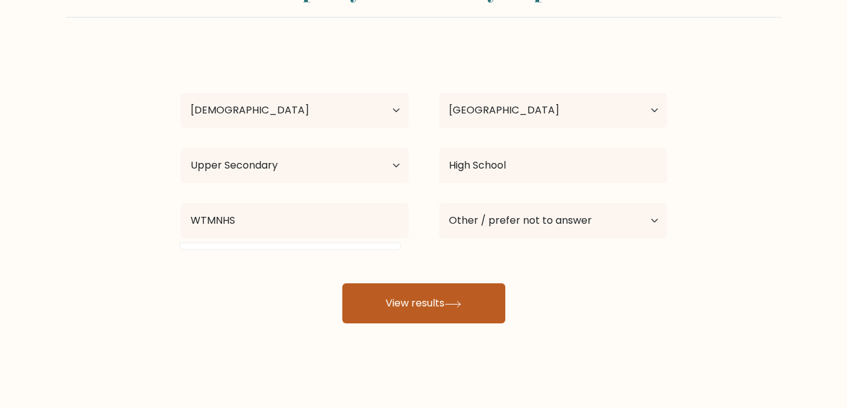
click at [421, 309] on button "View results" at bounding box center [423, 304] width 163 height 40
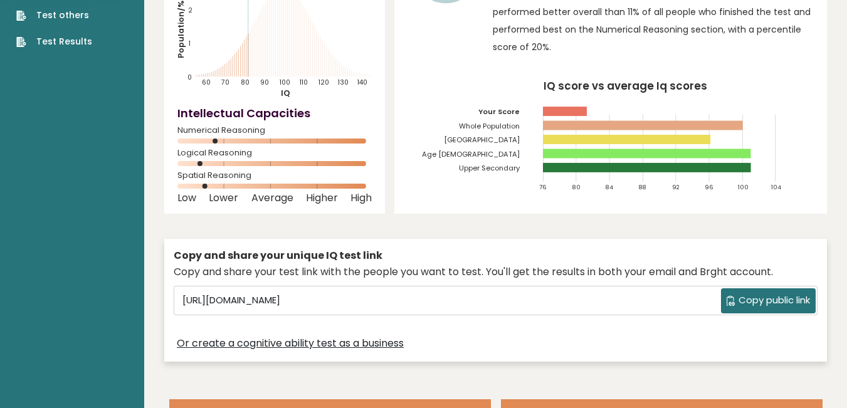
scroll to position [63, 0]
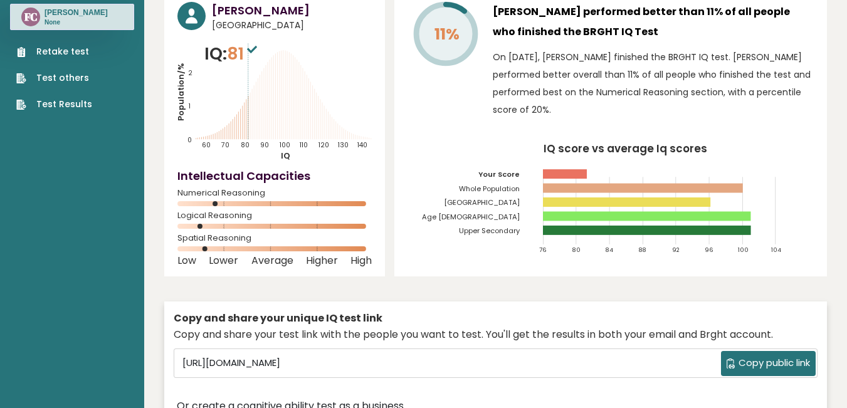
click at [758, 363] on span "Copy public link" at bounding box center [775, 363] width 72 height 14
